Goal: Transaction & Acquisition: Purchase product/service

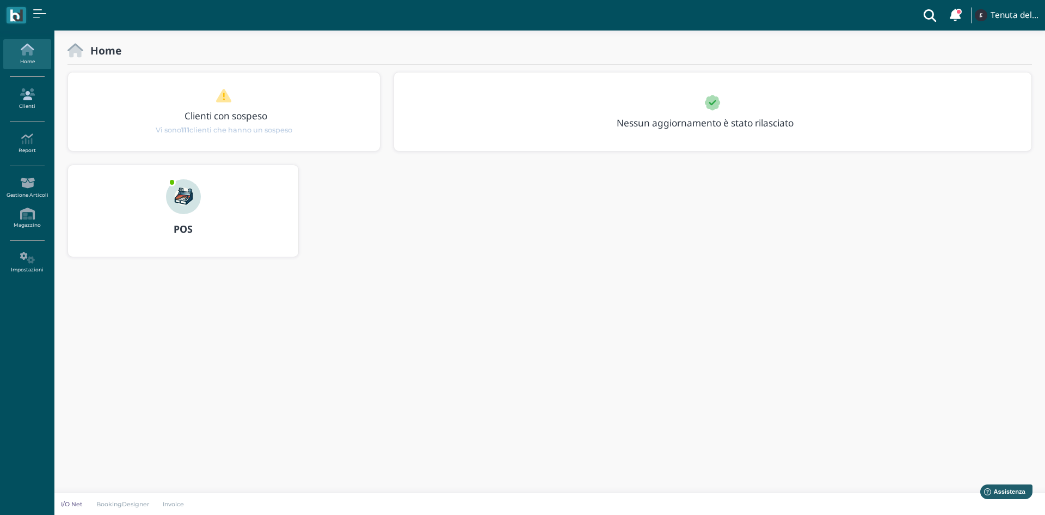
click at [24, 102] on link "Clienti" at bounding box center [26, 99] width 47 height 30
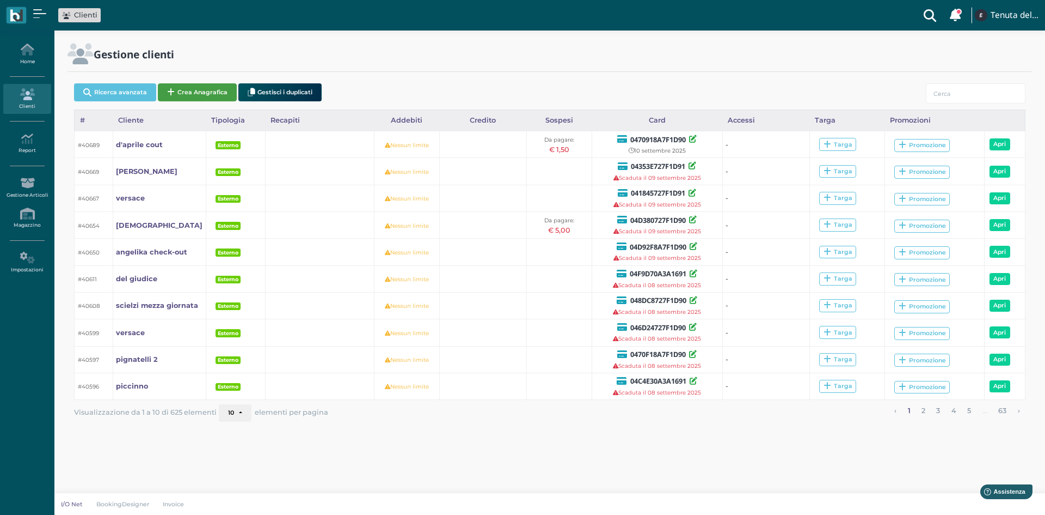
click at [195, 91] on button "Crea Anagrafica" at bounding box center [197, 92] width 79 height 18
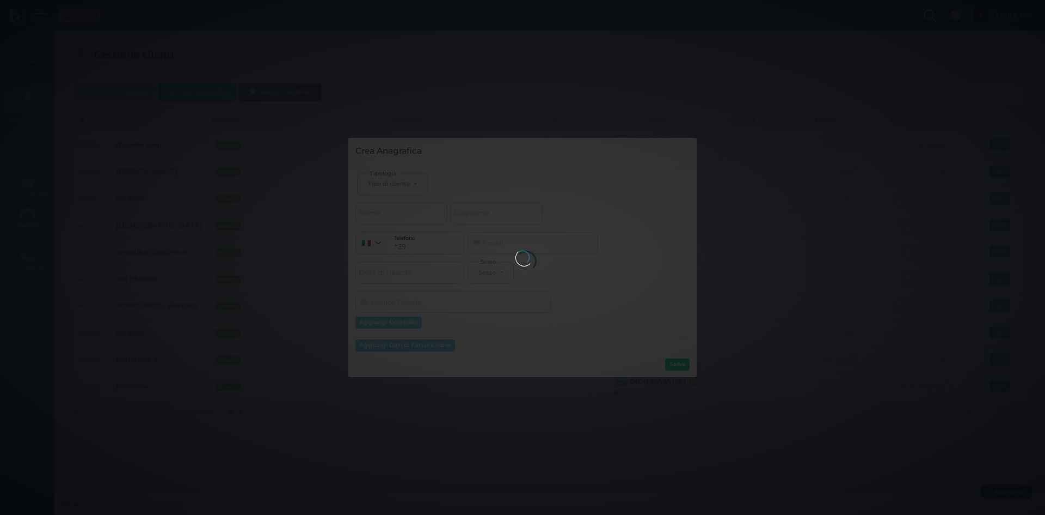
select select
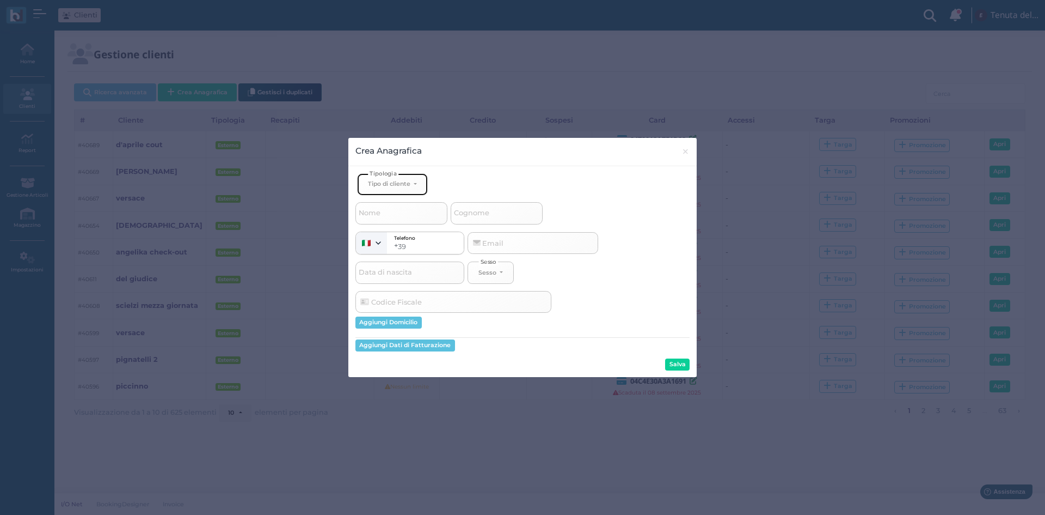
click at [389, 183] on div "Tipo di cliente" at bounding box center [389, 184] width 42 height 8
click at [402, 220] on link "Esterno" at bounding box center [411, 220] width 106 height 13
select select "[object Object]"
select select
drag, startPoint x: 517, startPoint y: 212, endPoint x: 523, endPoint y: 210, distance: 5.7
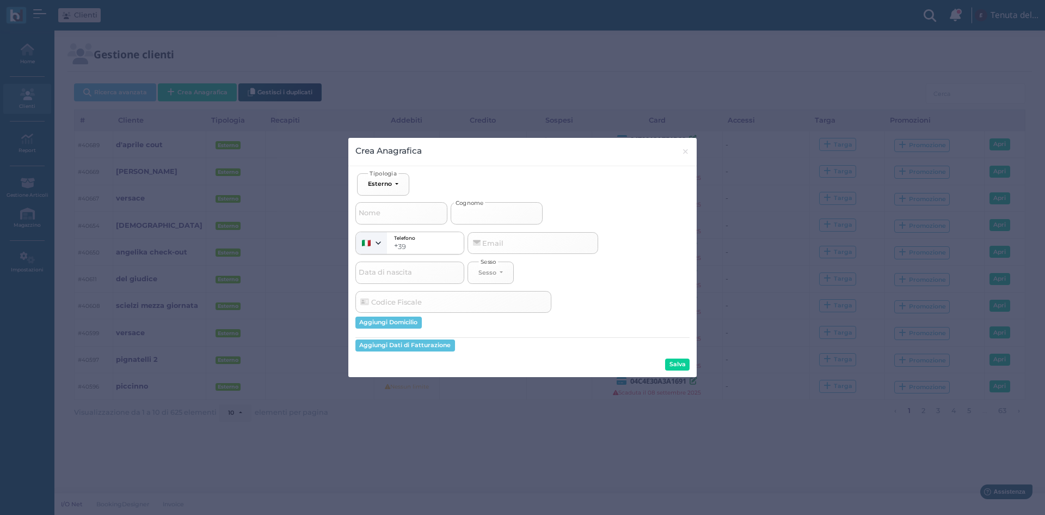
click at [518, 212] on input "Cognome" at bounding box center [497, 213] width 92 height 22
click at [480, 211] on input "Cognome" at bounding box center [497, 213] width 92 height 22
type input "r"
select select
type input "ri"
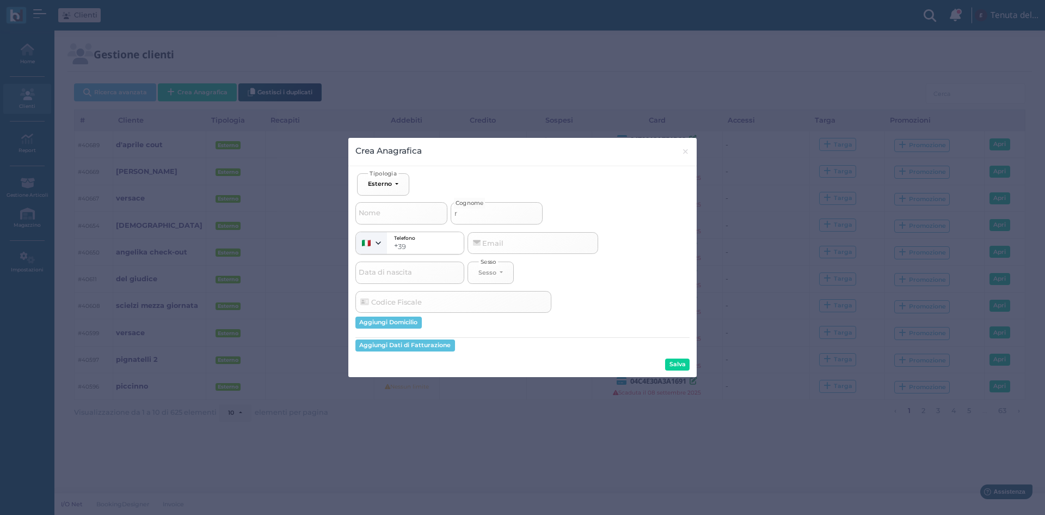
select select
type input "rix"
select select
type input "ri"
select select
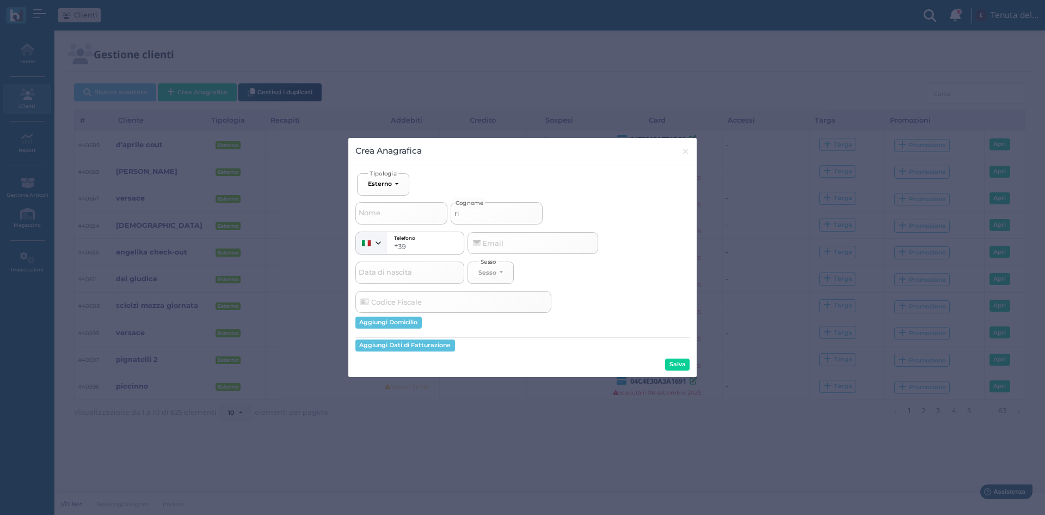
type input "riz"
select select
type input "rizz"
select select
type input "[PERSON_NAME]"
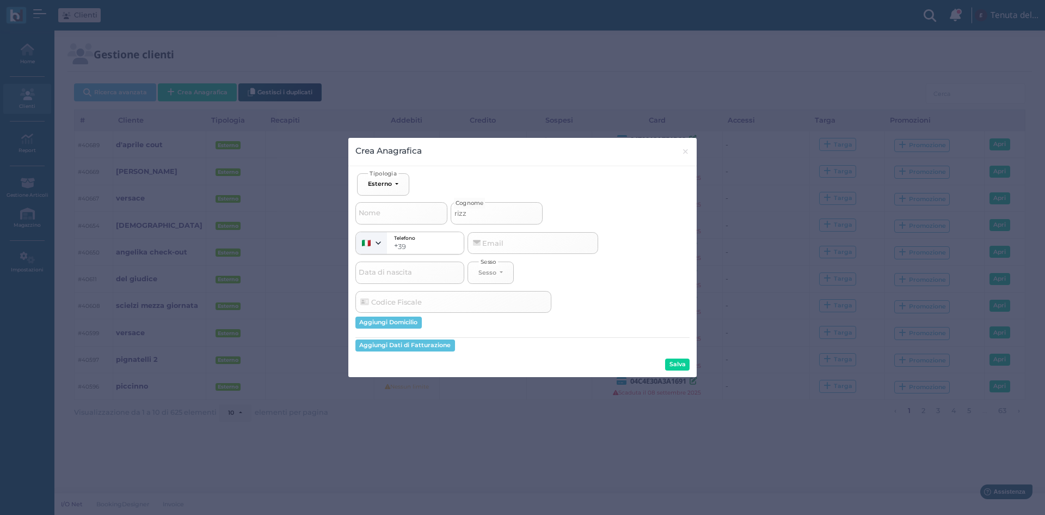
select select
type input "[PERSON_NAME]"
drag, startPoint x: 683, startPoint y: 366, endPoint x: 676, endPoint y: 366, distance: 7.1
click at [683, 366] on button "Salva" at bounding box center [677, 364] width 25 height 12
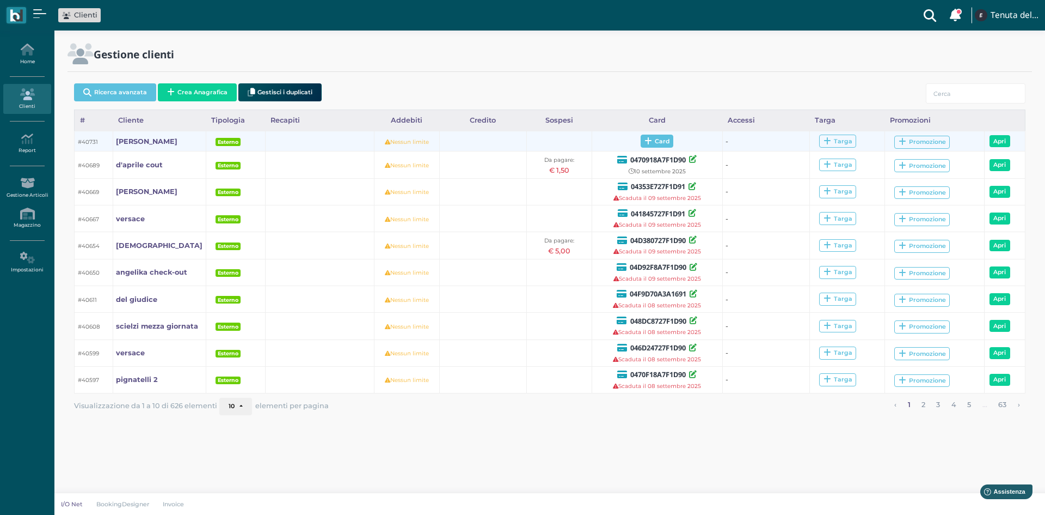
click at [662, 141] on span "Card" at bounding box center [657, 140] width 33 height 13
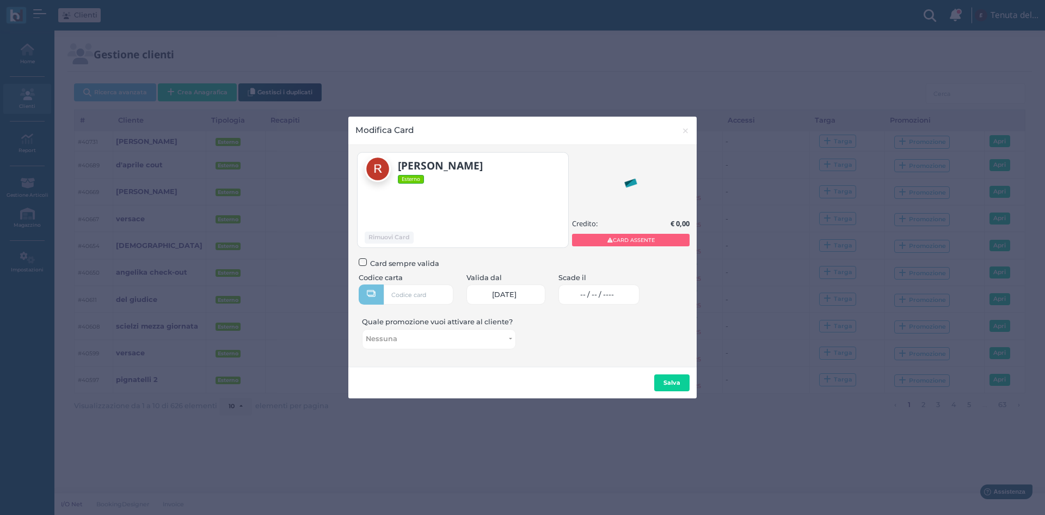
click at [614, 293] on span "-- / -- / ----" at bounding box center [597, 294] width 34 height 9
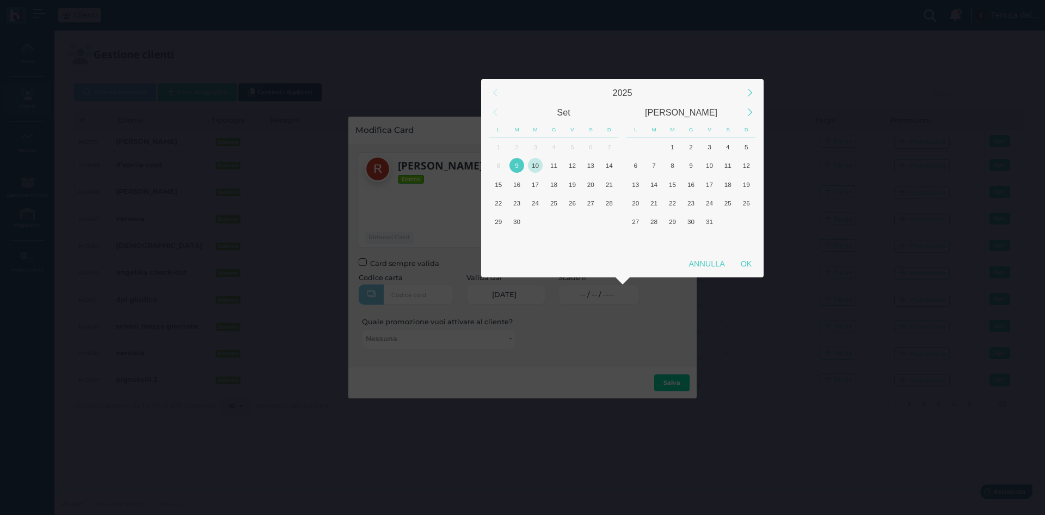
click at [538, 166] on div "10" at bounding box center [535, 165] width 15 height 15
click at [754, 271] on div "OK" at bounding box center [746, 264] width 27 height 20
type input "10/09/2025"
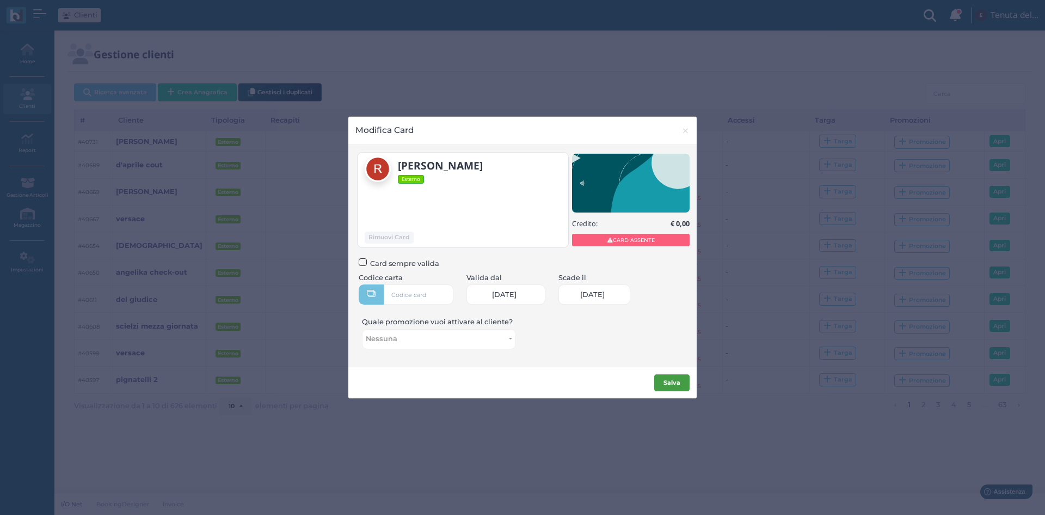
scroll to position [0, 45]
click at [680, 380] on b "Salva" at bounding box center [672, 382] width 17 height 8
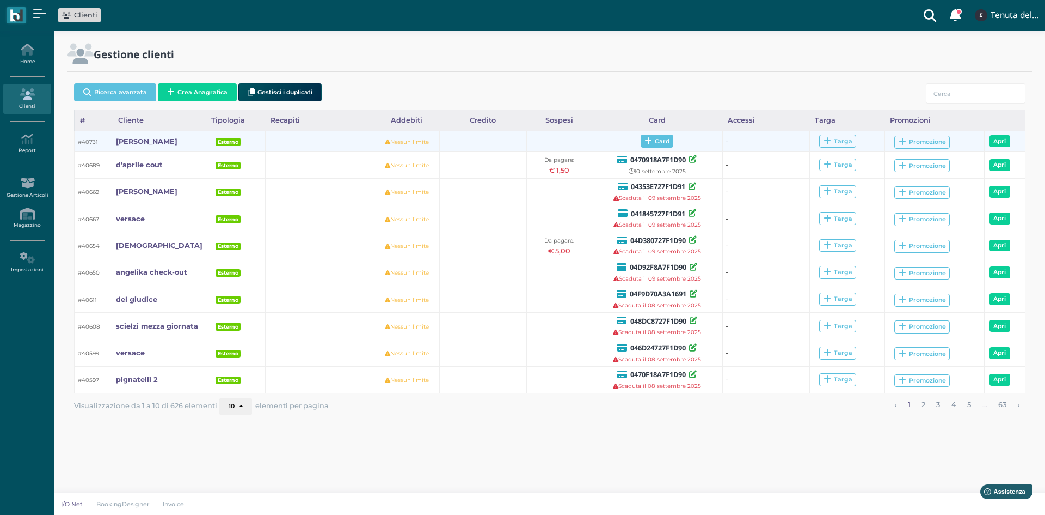
click at [655, 139] on span "Card" at bounding box center [657, 140] width 33 height 13
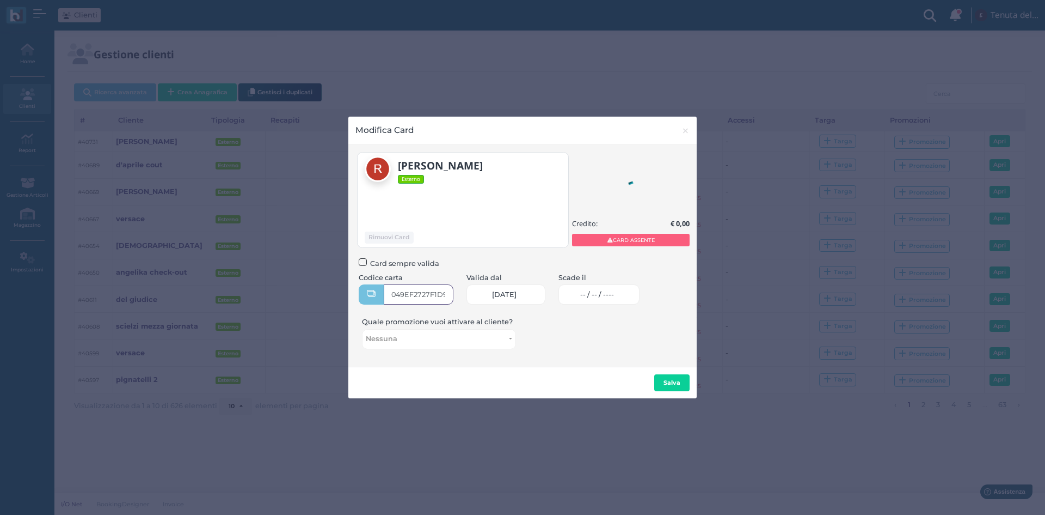
type input "049EF2727F1D90"
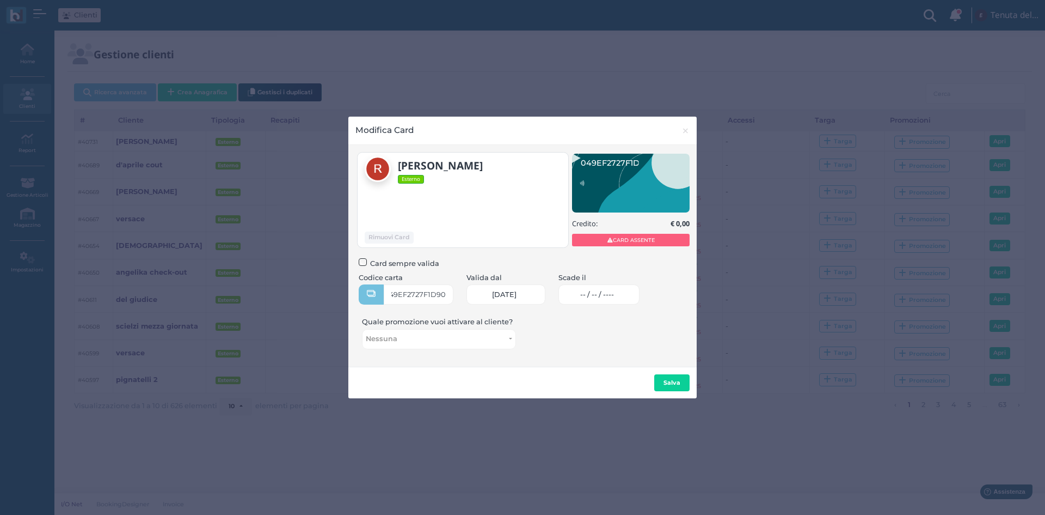
click at [614, 292] on span "-- / -- / ----" at bounding box center [597, 294] width 34 height 9
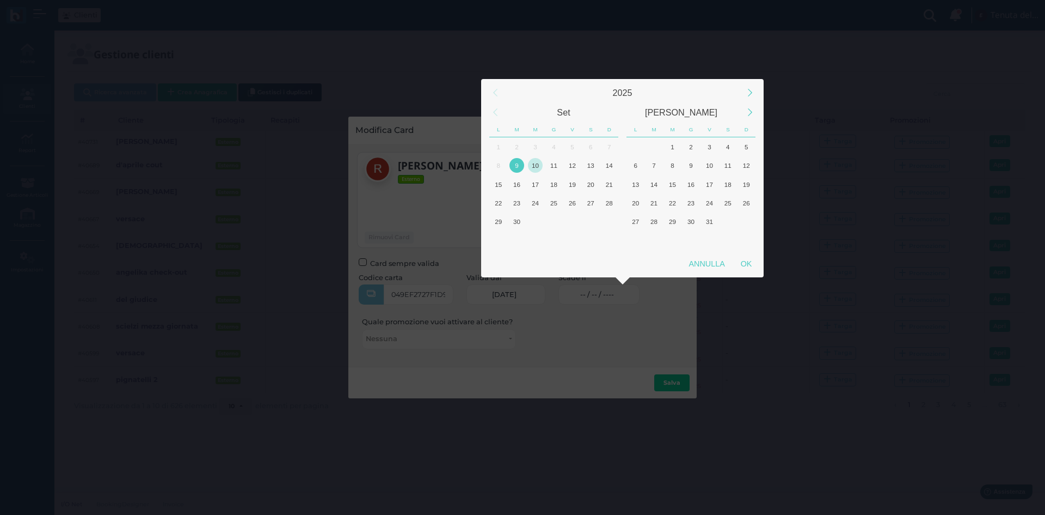
click at [537, 164] on div "10" at bounding box center [535, 165] width 15 height 15
click at [747, 268] on div "OK" at bounding box center [746, 264] width 27 height 20
type input "[DATE]"
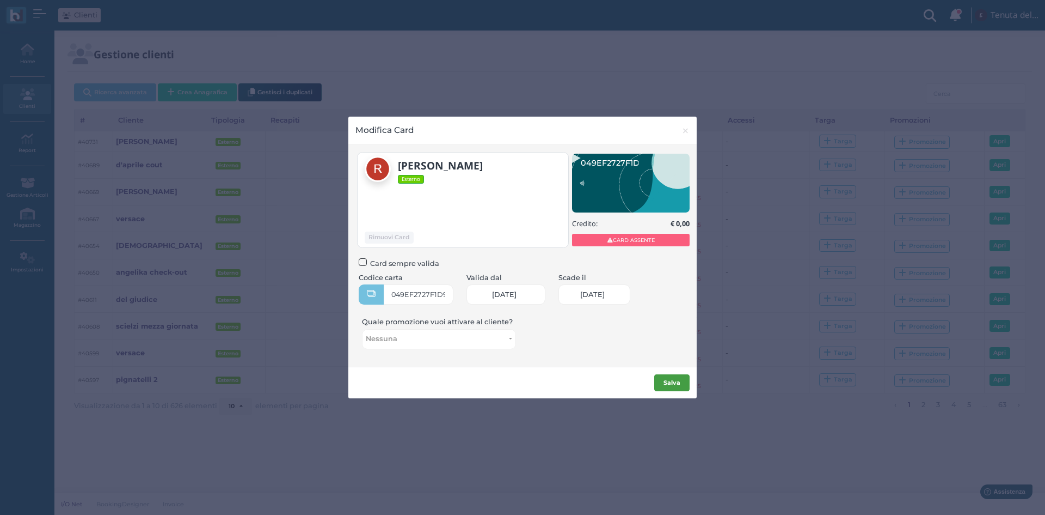
scroll to position [0, 45]
click at [678, 376] on button "Salva" at bounding box center [671, 382] width 35 height 17
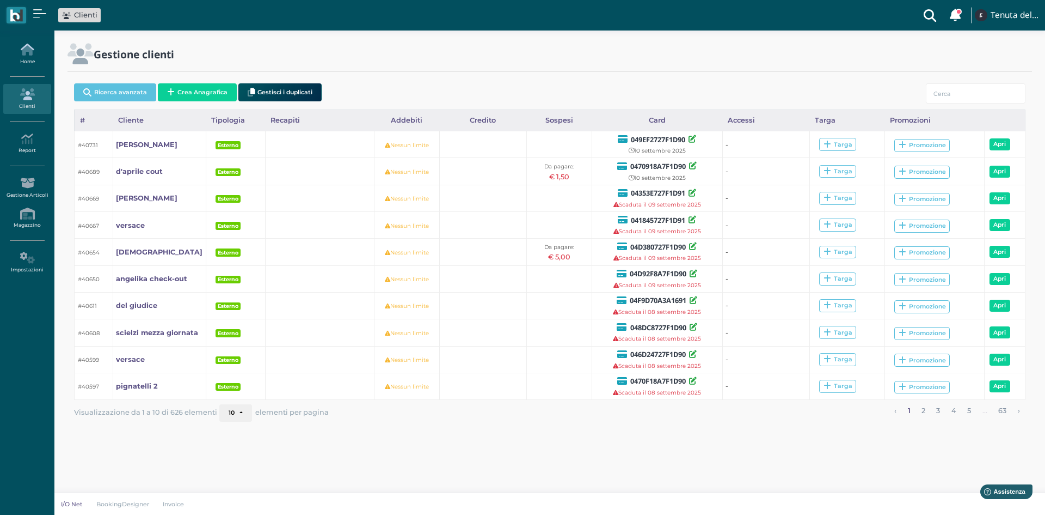
click at [31, 63] on link "Home" at bounding box center [26, 54] width 47 height 30
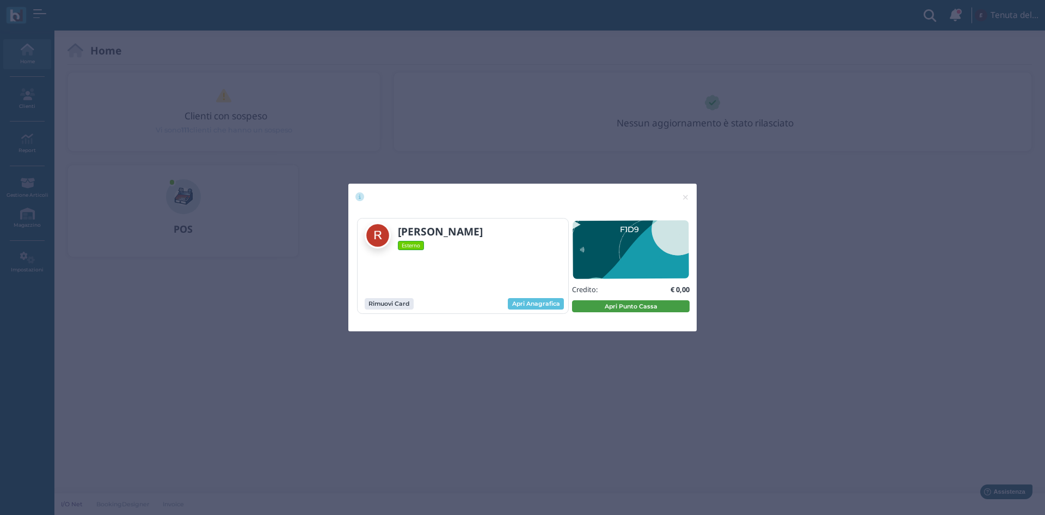
click at [615, 307] on button "Apri Punto Cassa" at bounding box center [631, 306] width 118 height 12
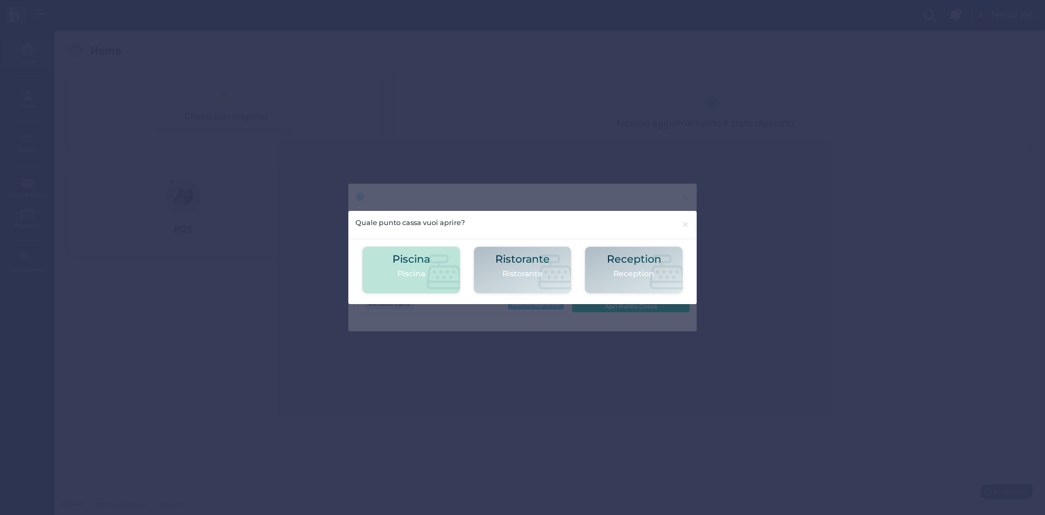
click at [411, 265] on div "Piscina [GEOGRAPHIC_DATA]" at bounding box center [412, 269] width 38 height 33
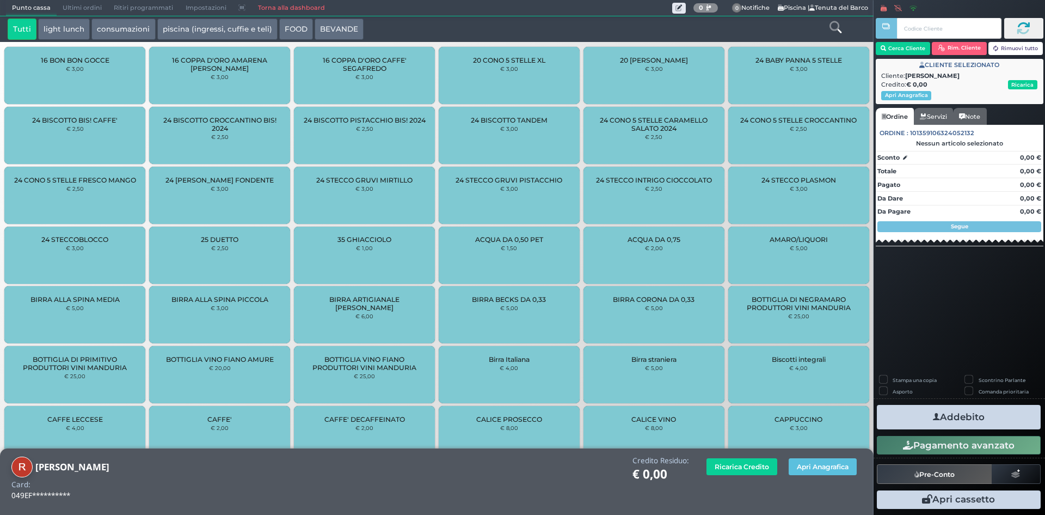
click at [837, 28] on icon at bounding box center [836, 27] width 12 height 12
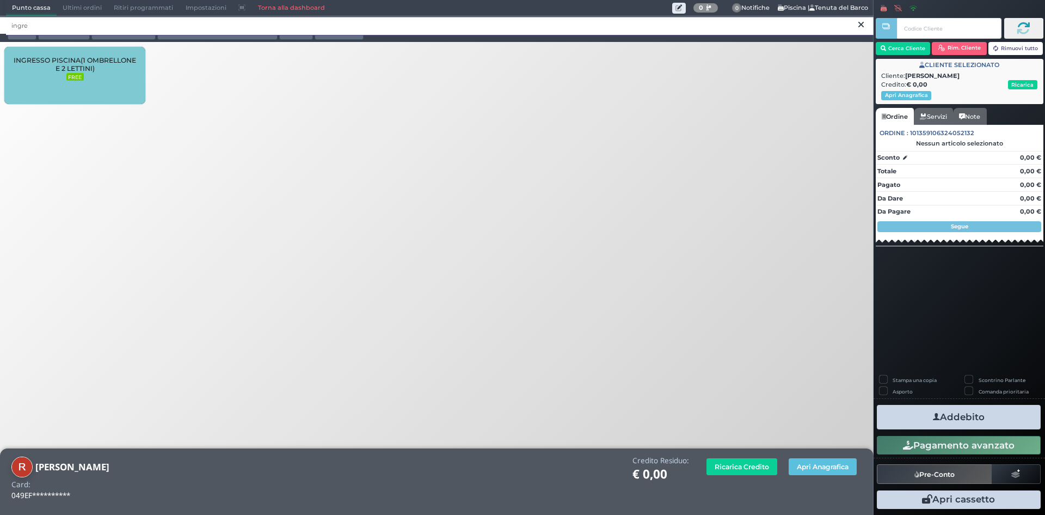
type input "ingre"
click at [107, 63] on span "INGRESSO PISCINA(1 OMBRELLONE E 2 LETTINI)" at bounding box center [75, 64] width 123 height 16
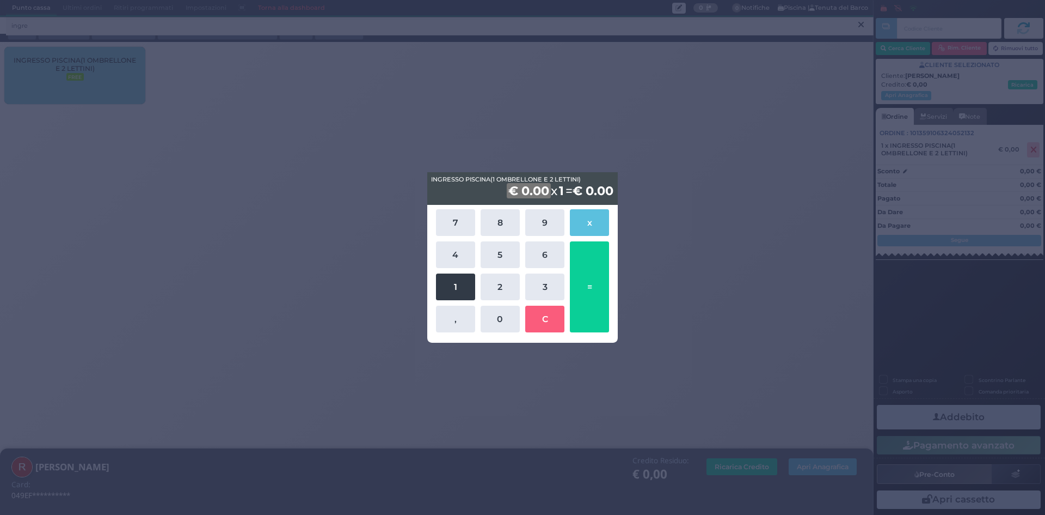
click at [455, 281] on button "1" at bounding box center [455, 286] width 39 height 27
drag, startPoint x: 454, startPoint y: 253, endPoint x: 498, endPoint y: 249, distance: 44.3
click at [455, 253] on button "4" at bounding box center [455, 254] width 39 height 27
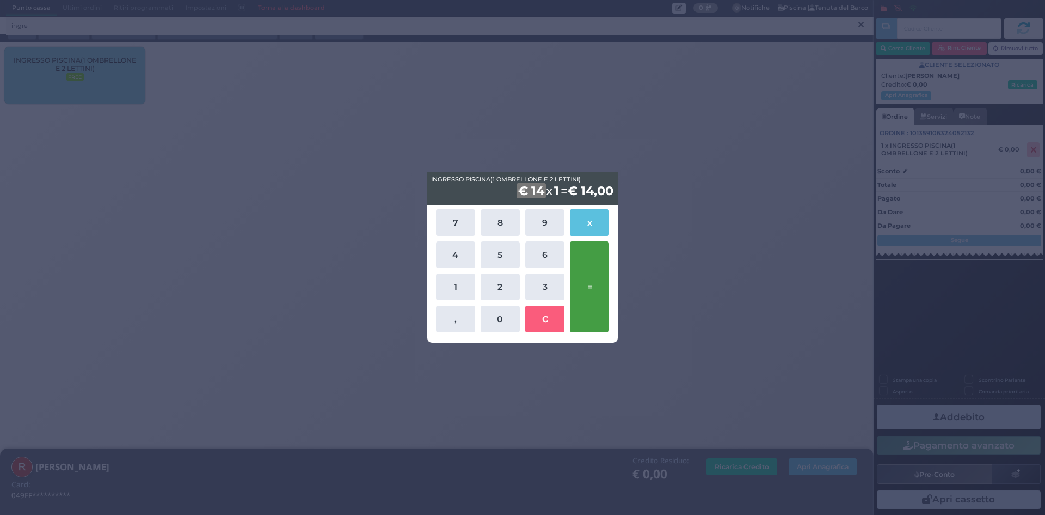
click at [594, 277] on button "=" at bounding box center [589, 286] width 39 height 91
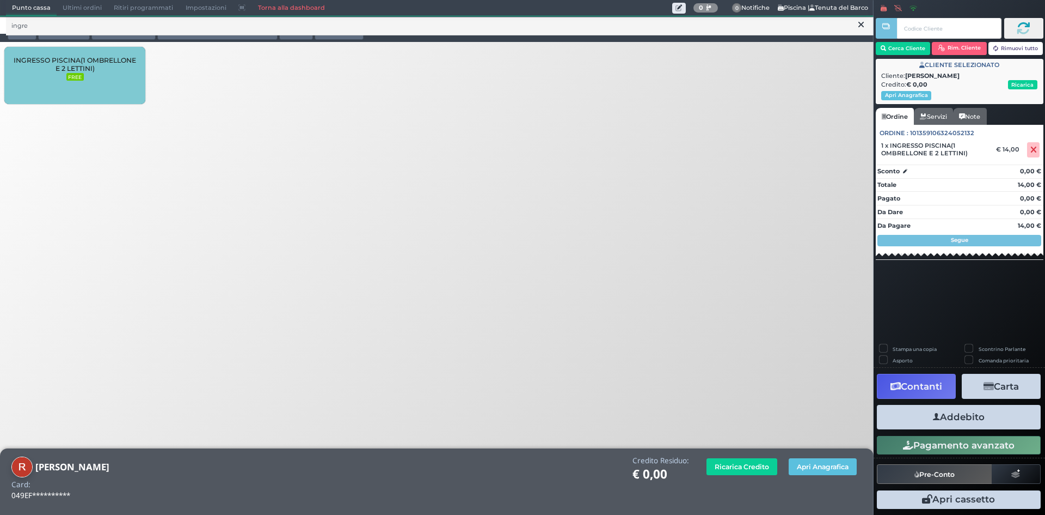
click at [941, 414] on button "Addebito" at bounding box center [959, 417] width 164 height 25
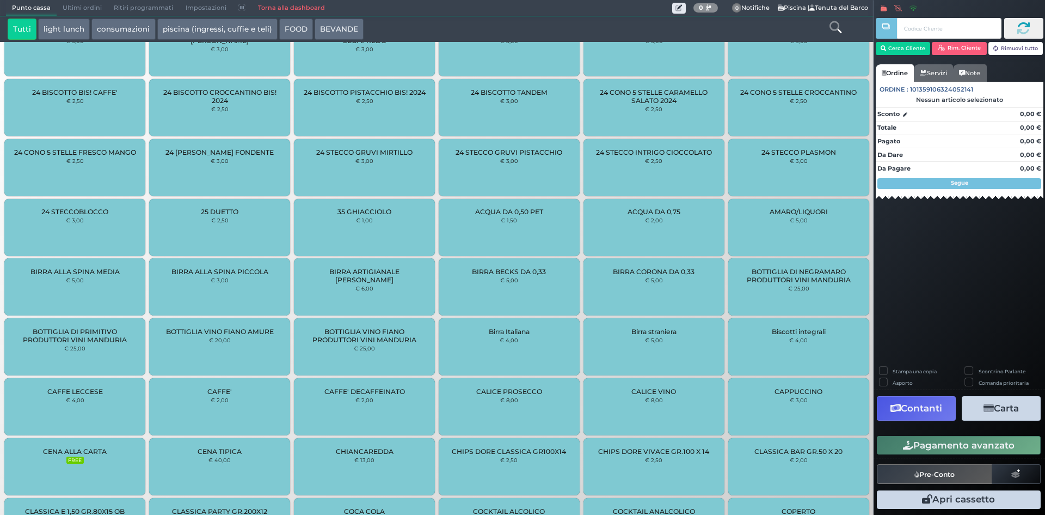
scroll to position [77, 0]
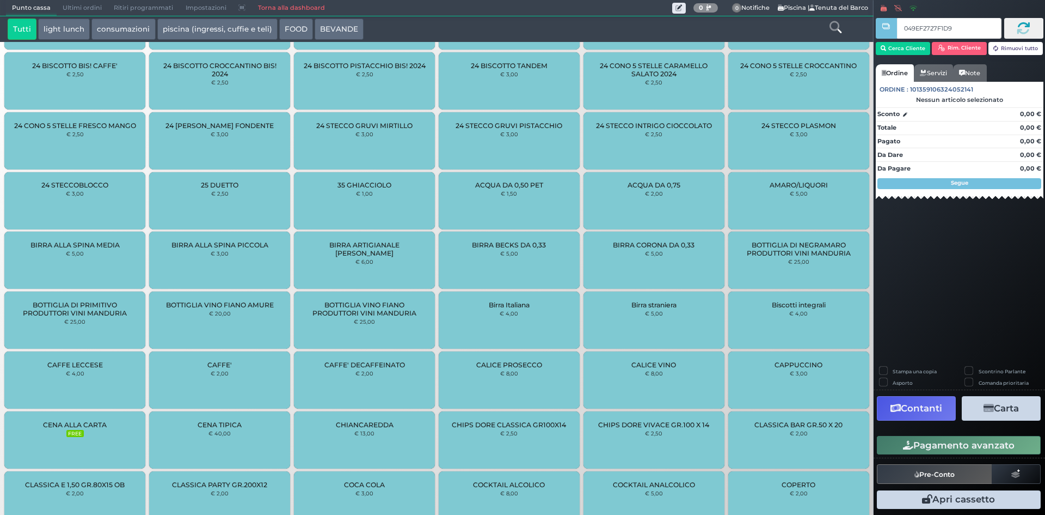
type input "049EF2727F1D90"
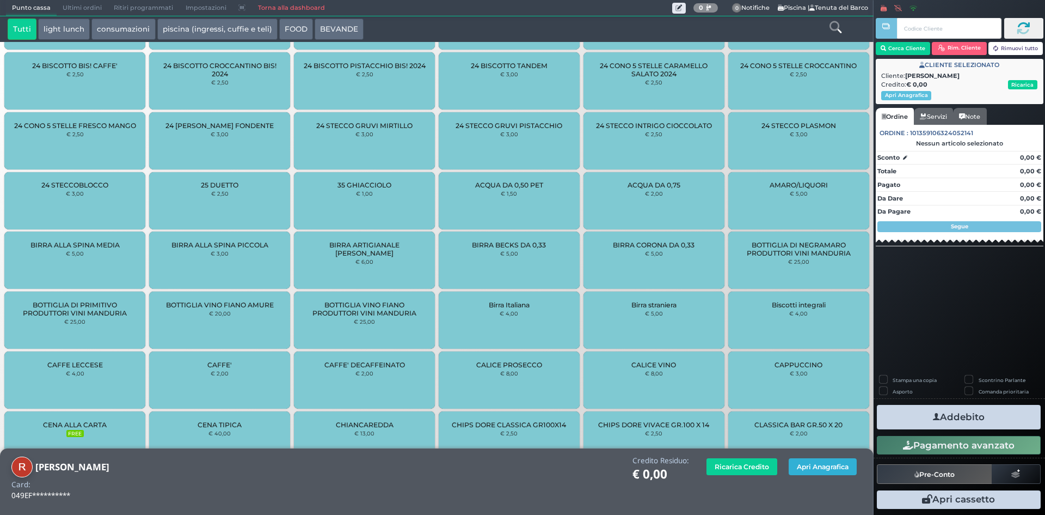
click at [830, 474] on button "Apri Anagrafica" at bounding box center [823, 466] width 68 height 17
